Goal: Task Accomplishment & Management: Use online tool/utility

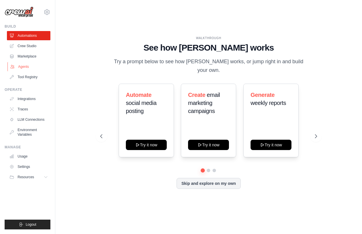
click at [29, 68] on link "Agents" at bounding box center [28, 66] width 43 height 9
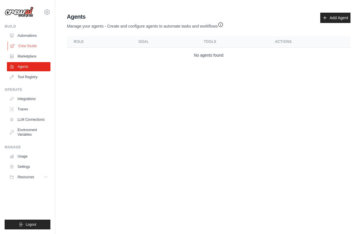
click at [30, 47] on link "Crew Studio" at bounding box center [28, 45] width 43 height 9
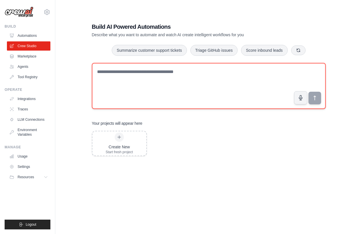
click at [144, 75] on textarea at bounding box center [209, 86] width 234 height 46
type textarea "*"
paste textarea "**********"
type textarea "**********"
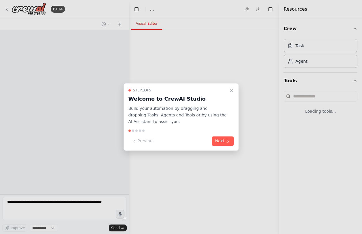
select select "****"
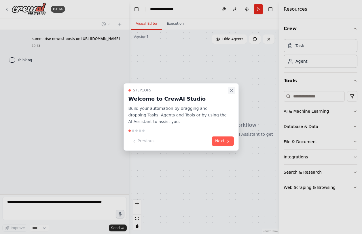
click at [232, 91] on icon "Close walkthrough" at bounding box center [231, 90] width 5 height 5
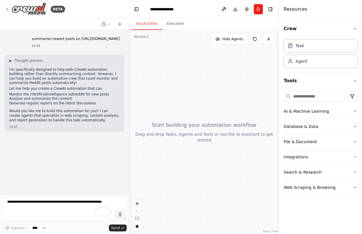
click at [71, 114] on p "Would you like me to build this automation for you? I can create agents that sp…" at bounding box center [64, 116] width 110 height 14
click at [53, 206] on textarea "To enrich screen reader interactions, please activate Accessibility in Grammarl…" at bounding box center [64, 208] width 124 height 23
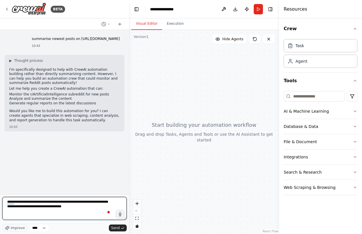
type textarea "**********"
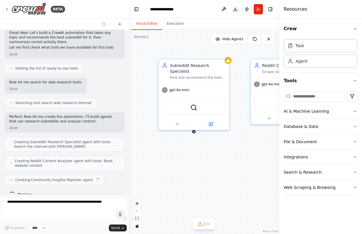
scroll to position [157, 0]
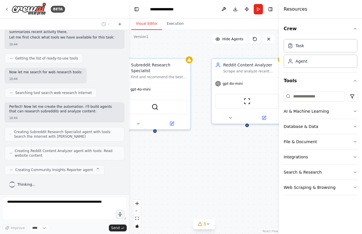
drag, startPoint x: 234, startPoint y: 171, endPoint x: 195, endPoint y: 171, distance: 38.8
click at [195, 171] on div "Subreddit Research Specialist Find and recommend the best subreddit for {topic}…" at bounding box center [204, 132] width 150 height 204
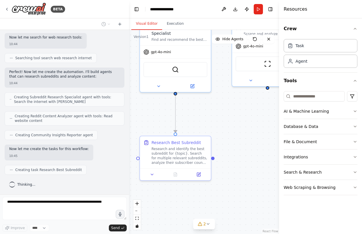
drag, startPoint x: 206, startPoint y: 151, endPoint x: 227, endPoint y: 115, distance: 41.3
click at [227, 115] on div ".deletable-edge-delete-btn { width: 20px; height: 20px; border: 0px solid #ffff…" at bounding box center [204, 132] width 150 height 204
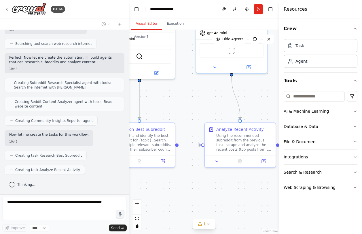
drag, startPoint x: 224, startPoint y: 123, endPoint x: 188, endPoint y: 108, distance: 38.8
click at [188, 108] on div ".deletable-edge-delete-btn { width: 20px; height: 20px; border: 0px solid #ffff…" at bounding box center [204, 132] width 150 height 204
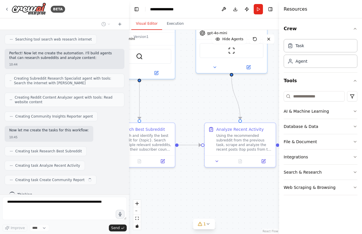
scroll to position [221, 0]
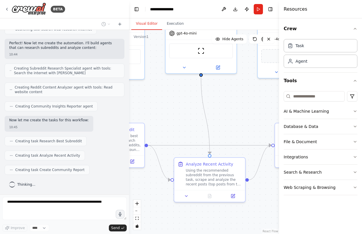
drag, startPoint x: 210, startPoint y: 124, endPoint x: 169, endPoint y: 123, distance: 40.6
click at [169, 123] on div ".deletable-edge-delete-btn { width: 20px; height: 20px; border: 0px solid #ffff…" at bounding box center [204, 132] width 150 height 204
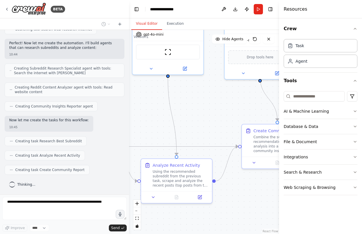
drag, startPoint x: 200, startPoint y: 116, endPoint x: 157, endPoint y: 120, distance: 43.0
click at [157, 120] on div ".deletable-edge-delete-btn { width: 20px; height: 20px; border: 0px solid #ffff…" at bounding box center [204, 132] width 150 height 204
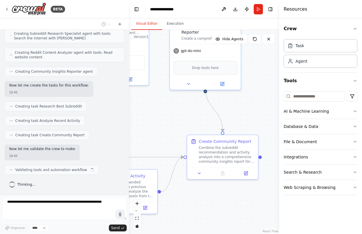
scroll to position [260, 0]
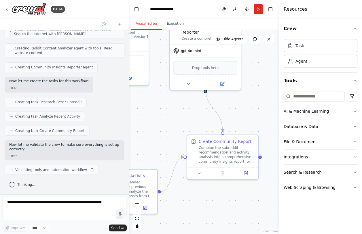
drag, startPoint x: 204, startPoint y: 109, endPoint x: 196, endPoint y: 114, distance: 9.8
click at [196, 114] on div ".deletable-edge-delete-btn { width: 20px; height: 20px; border: 0px solid #ffff…" at bounding box center [204, 132] width 150 height 204
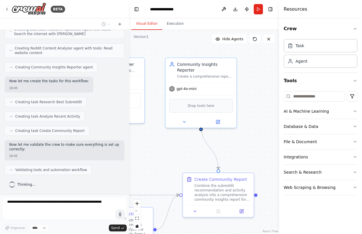
drag, startPoint x: 196, startPoint y: 114, endPoint x: 192, endPoint y: 146, distance: 32.1
click at [191, 152] on div ".deletable-edge-delete-btn { width: 20px; height: 20px; border: 0px solid #ffff…" at bounding box center [204, 132] width 150 height 204
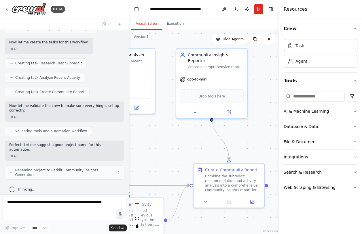
drag, startPoint x: 192, startPoint y: 144, endPoint x: 202, endPoint y: 135, distance: 13.9
click at [202, 135] on div ".deletable-edge-delete-btn { width: 20px; height: 20px; border: 0px solid #ffff…" at bounding box center [204, 132] width 150 height 204
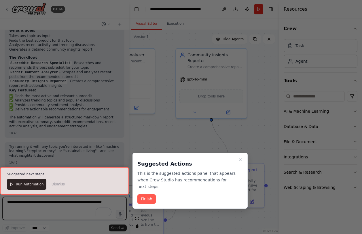
scroll to position [463, 0]
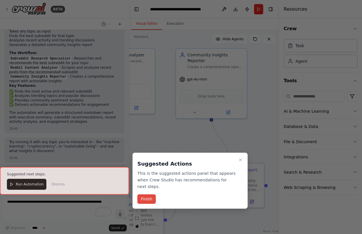
click at [149, 198] on button "Finish" at bounding box center [146, 198] width 18 height 9
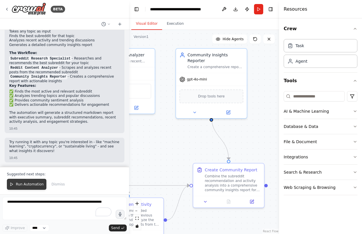
click at [32, 187] on span "Run Automation" at bounding box center [30, 184] width 28 height 5
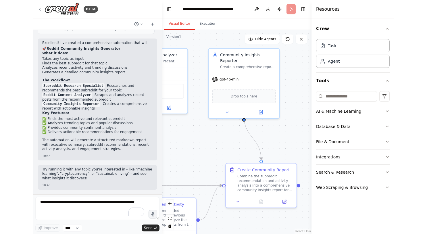
scroll to position [435, 0]
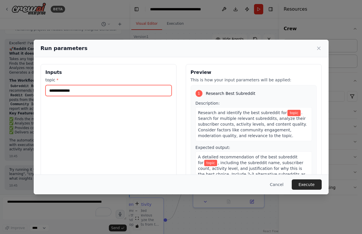
click at [87, 92] on input "topic *" at bounding box center [108, 90] width 126 height 11
type input "*"
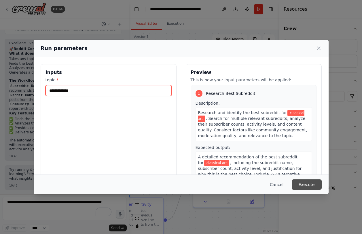
type input "**********"
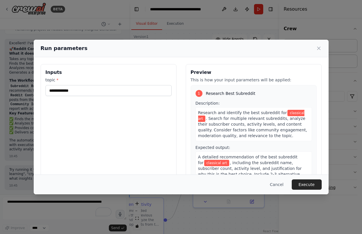
click at [305, 186] on button "Execute" at bounding box center [306, 184] width 30 height 10
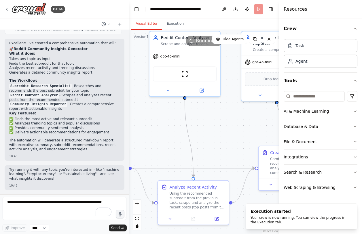
drag, startPoint x: 159, startPoint y: 156, endPoint x: 225, endPoint y: 139, distance: 67.5
click at [225, 139] on div ".deletable-edge-delete-btn { width: 20px; height: 20px; border: 0px solid #ffff…" at bounding box center [204, 132] width 150 height 204
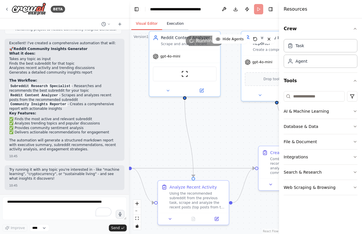
click at [170, 26] on button "Execution" at bounding box center [175, 24] width 26 height 12
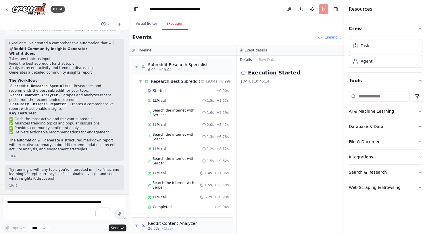
scroll to position [25, 0]
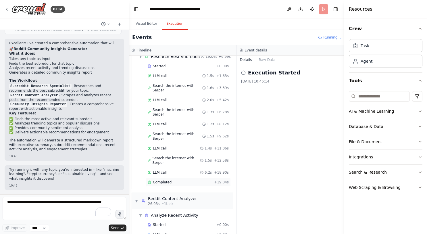
click at [223, 180] on span "+ 19.04s" at bounding box center [221, 182] width 15 height 5
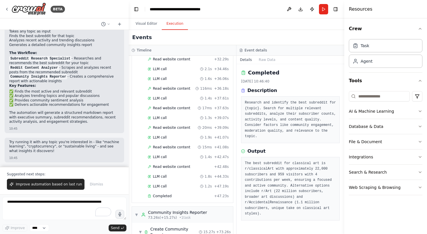
scroll to position [566, 0]
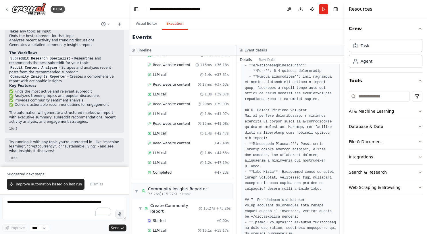
scroll to position [334, 0]
click at [30, 12] on img at bounding box center [29, 9] width 35 height 13
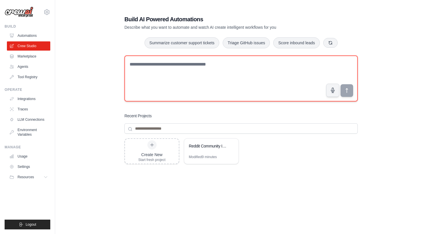
click at [140, 68] on textarea at bounding box center [242, 79] width 234 height 46
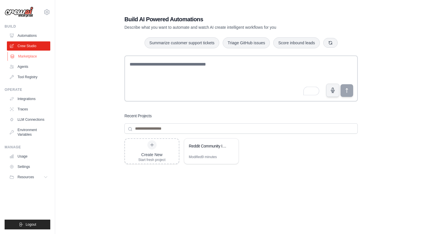
click at [27, 58] on link "Marketplace" at bounding box center [28, 56] width 43 height 9
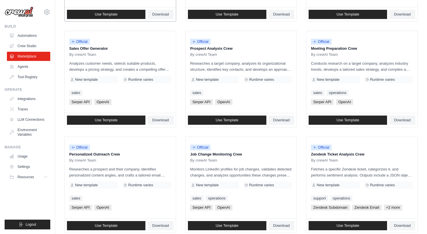
scroll to position [173, 0]
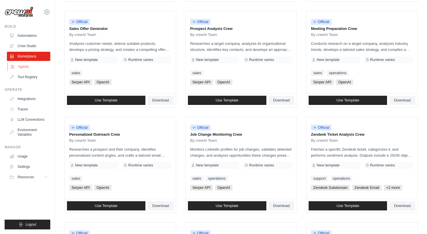
click at [21, 69] on link "Agents" at bounding box center [28, 66] width 43 height 9
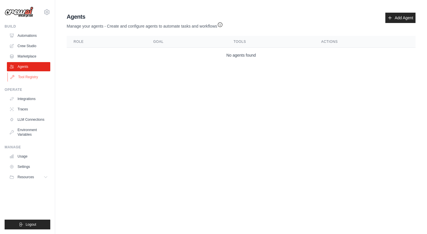
click at [30, 76] on link "Tool Registry" at bounding box center [28, 76] width 43 height 9
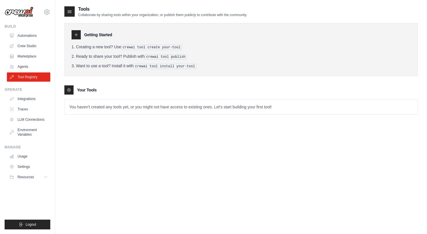
click at [39, 93] on div "Operate Integrations Traces LLM Connections Environment Variables" at bounding box center [28, 113] width 46 height 52
click at [36, 97] on link "Integrations" at bounding box center [28, 98] width 43 height 9
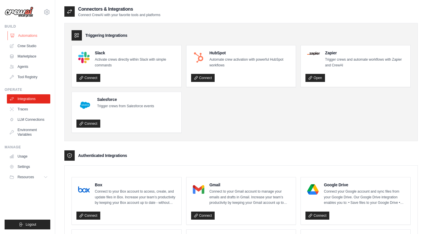
click at [24, 33] on link "Automations" at bounding box center [28, 35] width 43 height 9
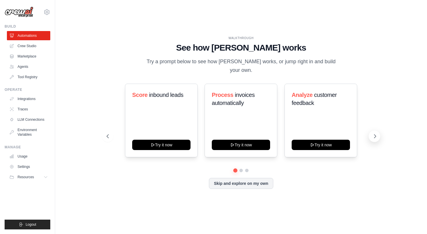
click at [376, 137] on icon at bounding box center [375, 136] width 6 height 6
click at [377, 138] on icon at bounding box center [375, 136] width 6 height 6
click at [109, 137] on icon at bounding box center [107, 136] width 6 height 6
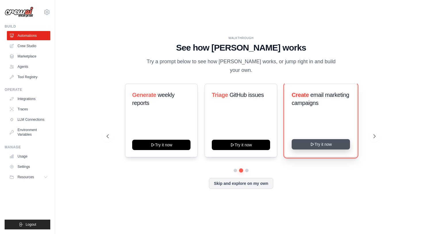
click at [331, 143] on button "Try it now" at bounding box center [321, 144] width 58 height 10
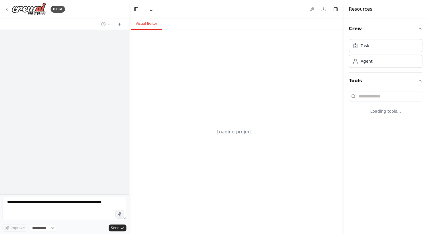
select select "****"
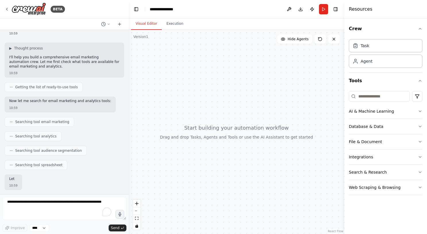
scroll to position [55, 0]
